Goal: Obtain resource: Download file/media

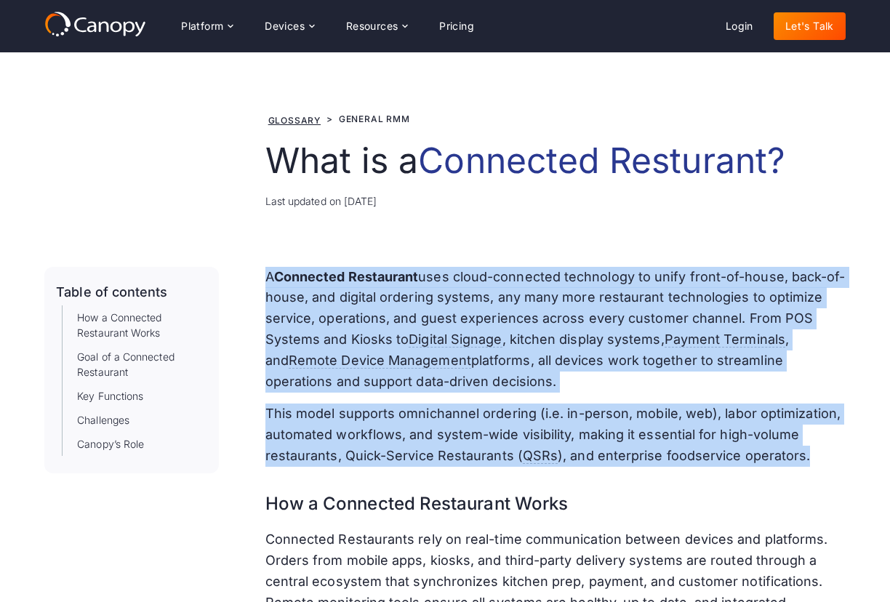
drag, startPoint x: 269, startPoint y: 276, endPoint x: 804, endPoint y: 460, distance: 565.8
copy div "A Connected Restaurant uses cloud-connected technology to unify front-of-house,…"
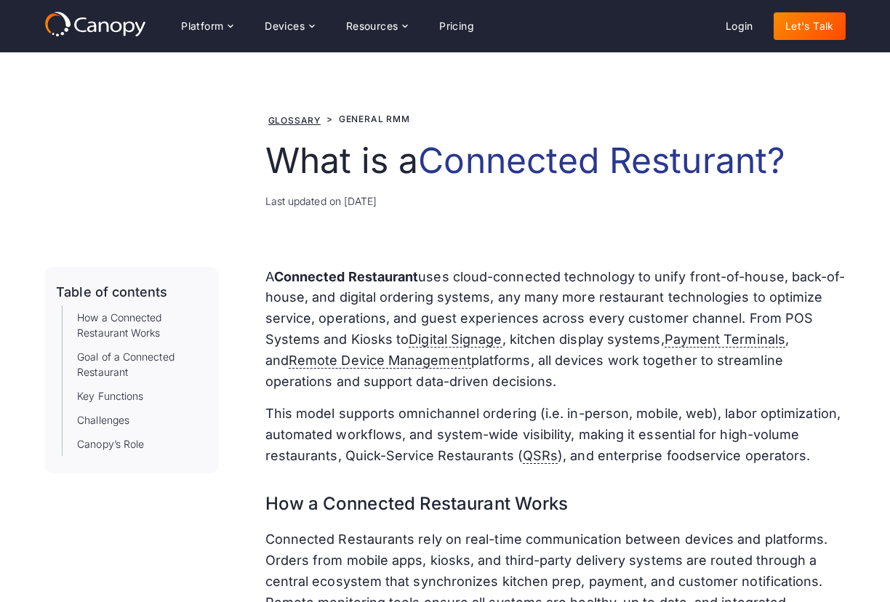
click at [764, 492] on h3 "How a Connected Restaurant Works" at bounding box center [555, 498] width 580 height 39
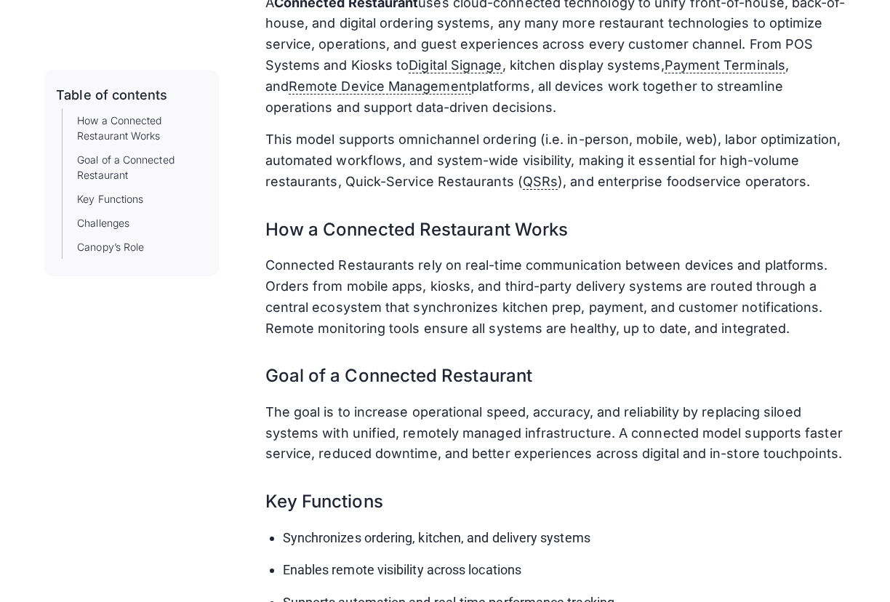
scroll to position [291, 0]
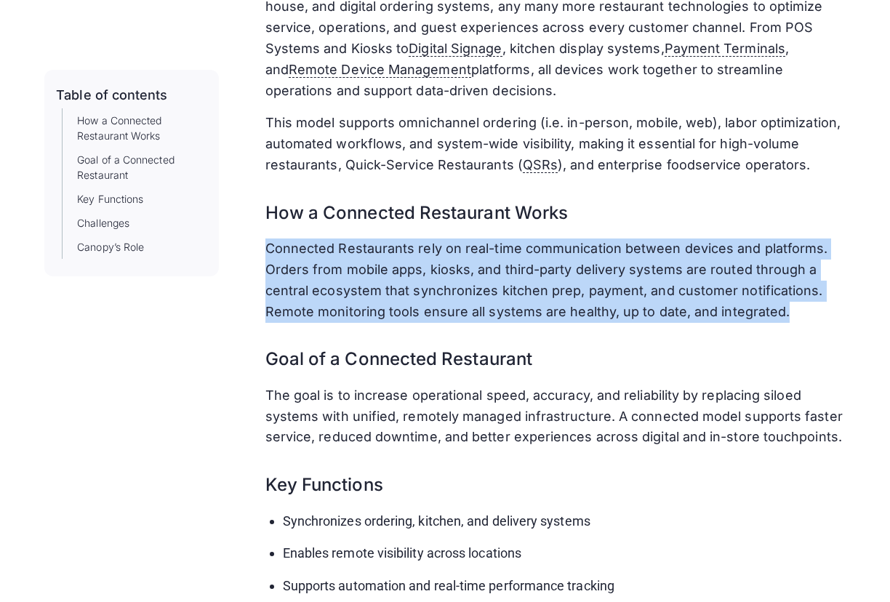
drag, startPoint x: 267, startPoint y: 252, endPoint x: 793, endPoint y: 308, distance: 528.9
click at [793, 308] on p "Connected Restaurants rely on real-time communication between devices and platf…" at bounding box center [555, 281] width 580 height 84
drag, startPoint x: 793, startPoint y: 308, endPoint x: 540, endPoint y: 293, distance: 253.6
copy p "Connected Restaurants rely on real-time communication between devices and platf…"
click at [756, 390] on p "The goal is to increase operational speed, accuracy, and reliability by replaci…" at bounding box center [555, 417] width 580 height 63
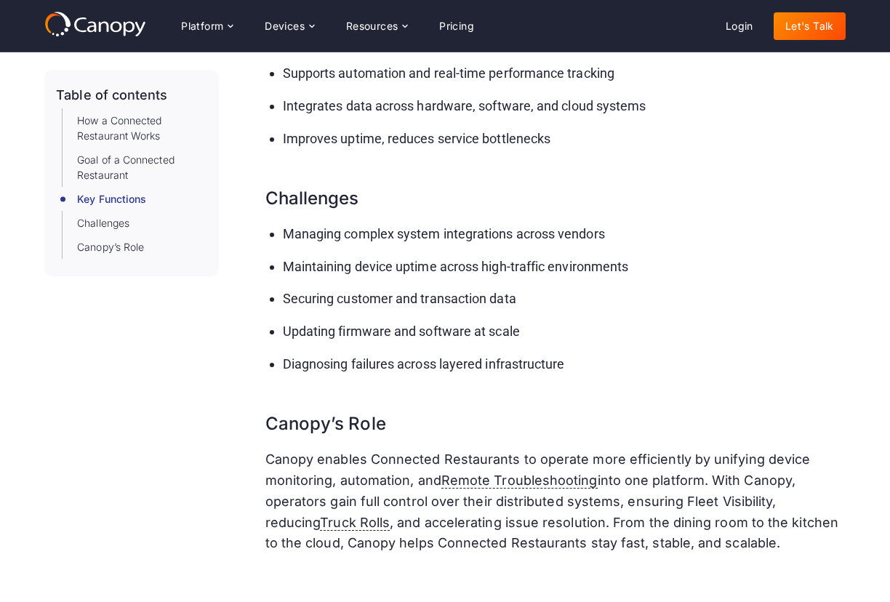
scroll to position [800, 0]
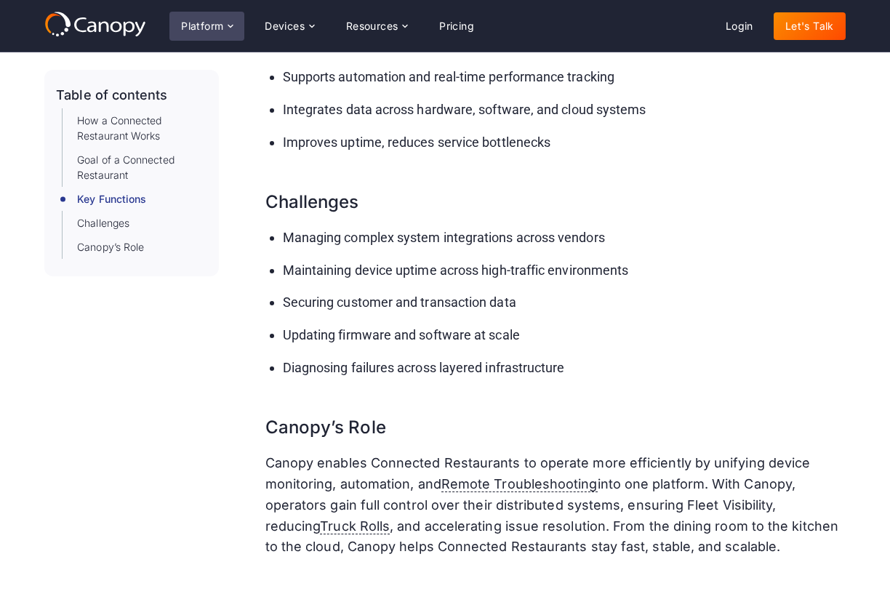
click at [229, 25] on icon at bounding box center [230, 25] width 5 height 3
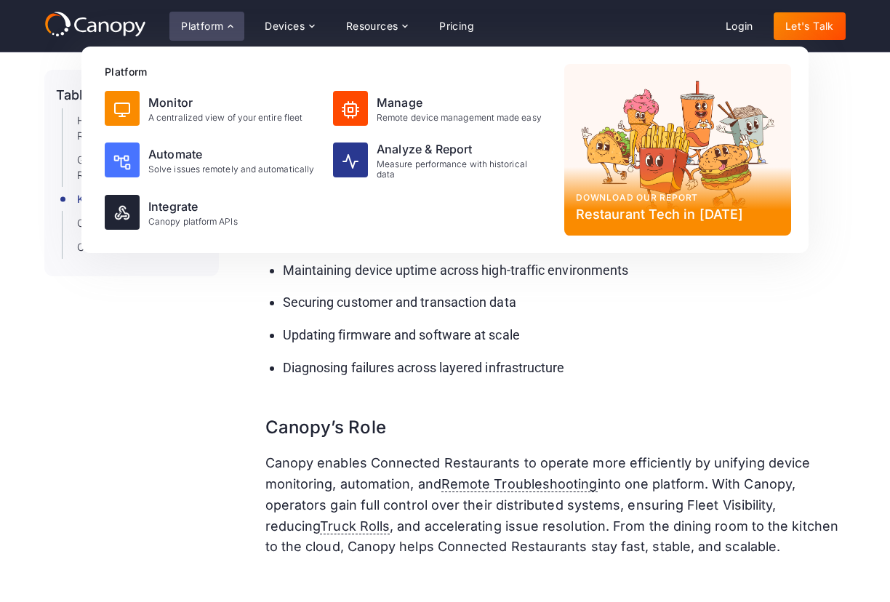
click at [658, 171] on div "Download our report Restaurant Tech in 2025" at bounding box center [677, 150] width 227 height 172
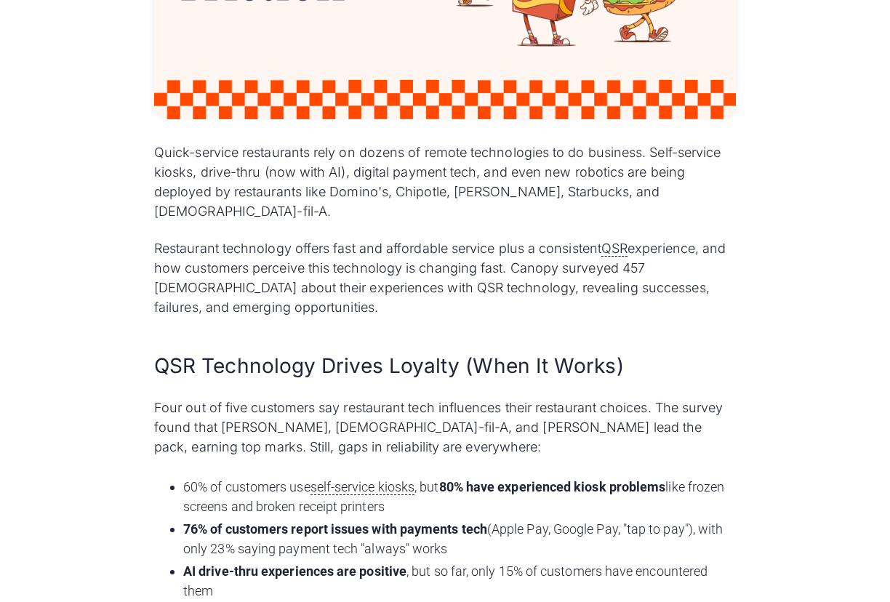
scroll to position [582, 0]
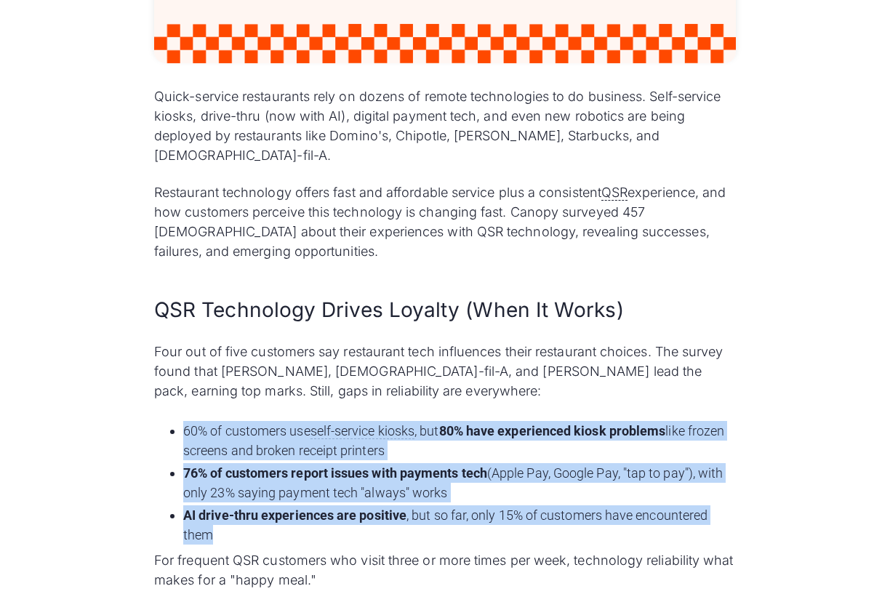
drag, startPoint x: 243, startPoint y: 519, endPoint x: 160, endPoint y: 412, distance: 134.7
click at [160, 418] on ul "60% of customers use self-service kiosks , but 80% have experienced kiosk probl…" at bounding box center [445, 482] width 582 height 129
drag, startPoint x: 160, startPoint y: 412, endPoint x: 254, endPoint y: 416, distance: 93.9
copy ul "60% of customers use self-service kiosks , but 80% have experienced kiosk probl…"
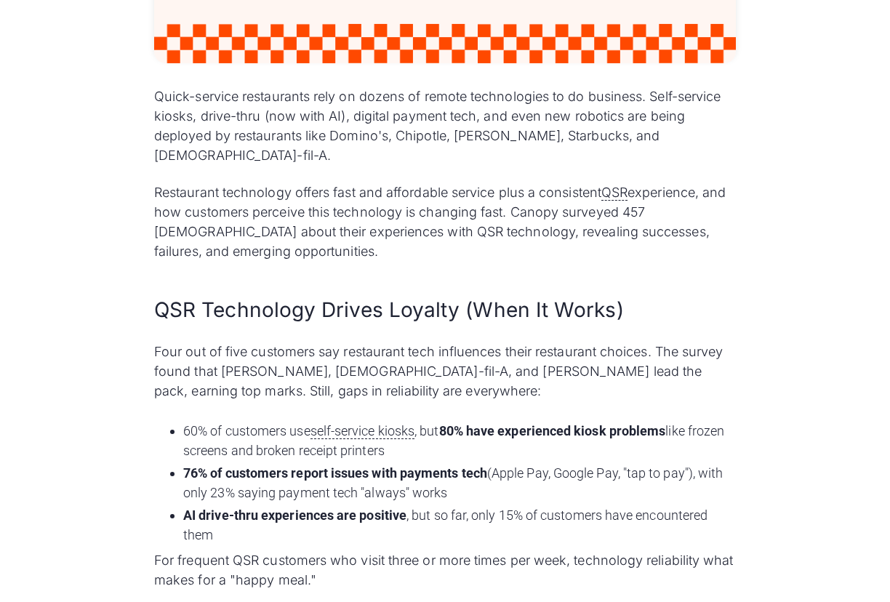
click at [752, 551] on div "Quick-service restaurants rely on dozens of remote technologies to do business.…" at bounding box center [445, 382] width 628 height 1292
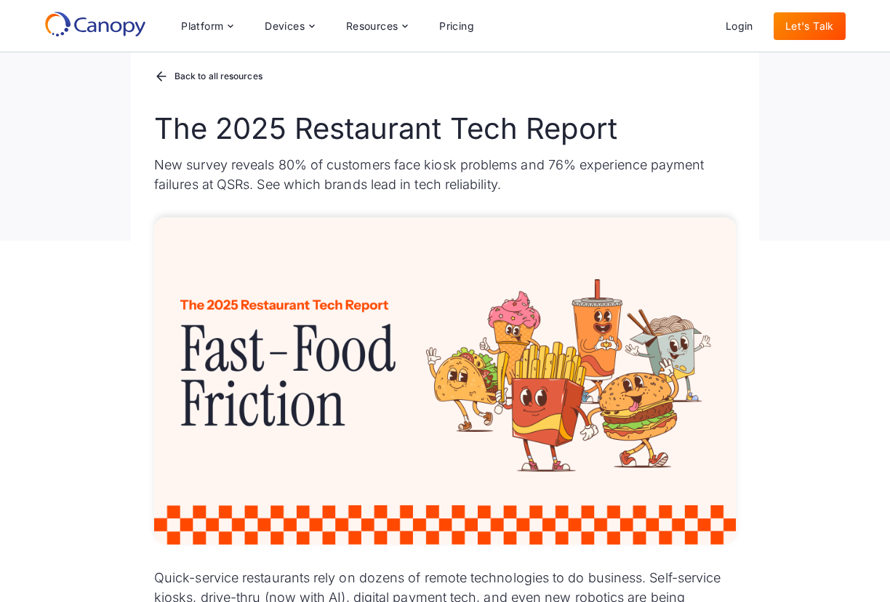
scroll to position [73, 0]
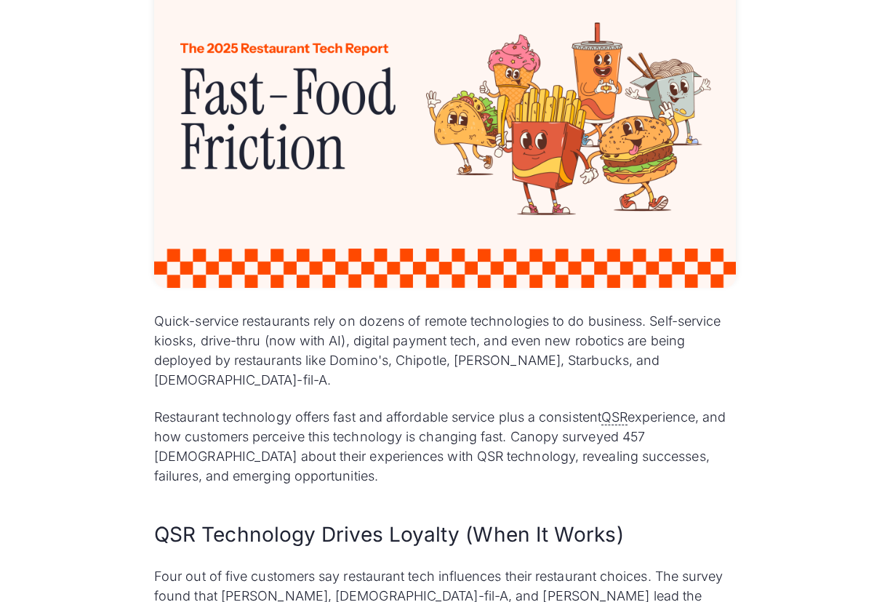
scroll to position [364, 0]
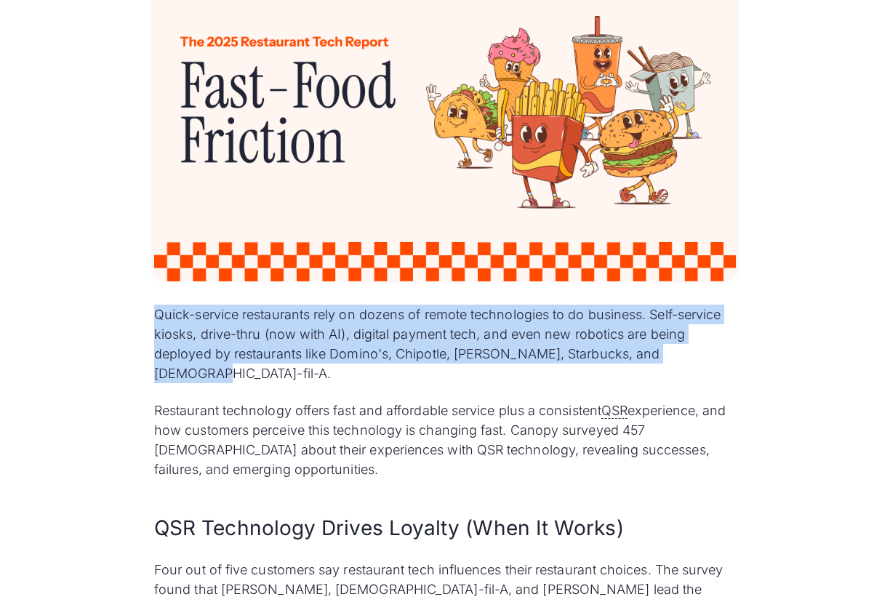
drag, startPoint x: 154, startPoint y: 313, endPoint x: 706, endPoint y: 350, distance: 552.6
click at [706, 350] on p "Quick-service restaurants rely on dozens of remote technologies to do business.…" at bounding box center [445, 344] width 582 height 79
copy p "Quick-service restaurants rely on dozens of remote technologies to do business.…"
